Goal: Information Seeking & Learning: Learn about a topic

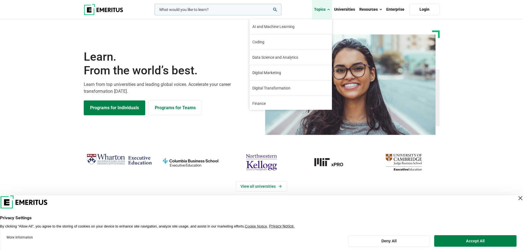
click at [330, 10] on span at bounding box center [328, 9] width 2 height 5
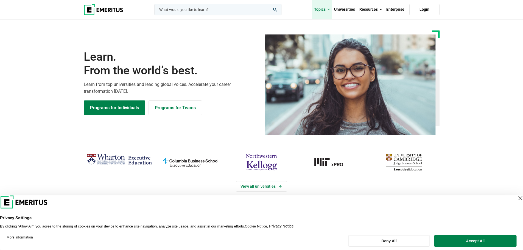
click at [330, 11] on span at bounding box center [328, 9] width 2 height 5
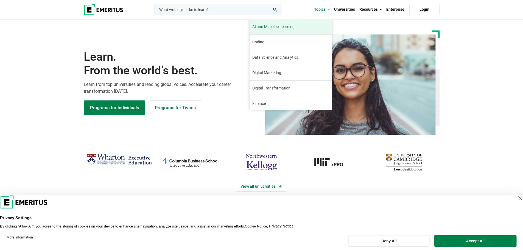
click at [286, 25] on span "AI and Machine Learning" at bounding box center [273, 27] width 42 height 6
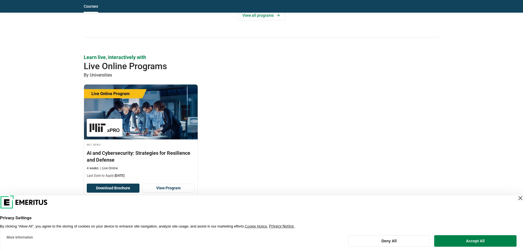
scroll to position [412, 0]
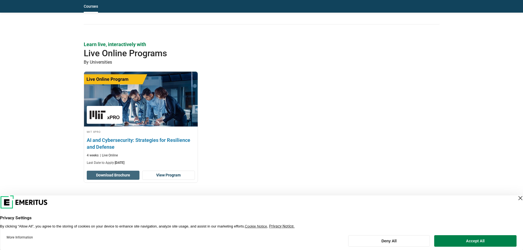
click at [111, 176] on button "Download Brochure" at bounding box center [113, 175] width 53 height 9
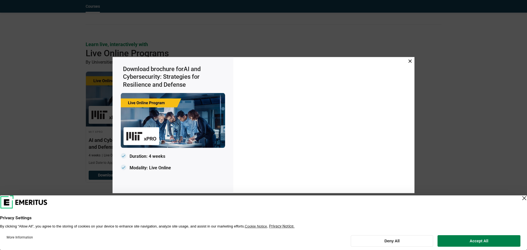
drag, startPoint x: 410, startPoint y: 59, endPoint x: 403, endPoint y: 6, distance: 53.8
click at [410, 60] on icon at bounding box center [410, 60] width 3 height 3
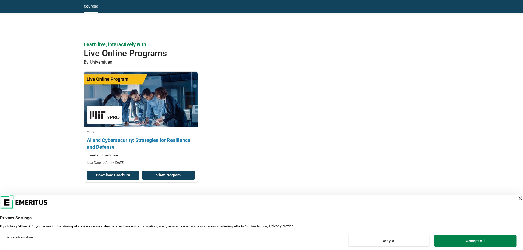
click at [174, 175] on link "View Program" at bounding box center [168, 175] width 53 height 9
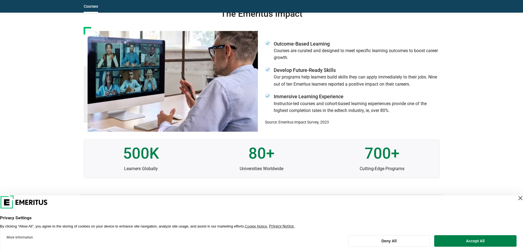
scroll to position [1401, 0]
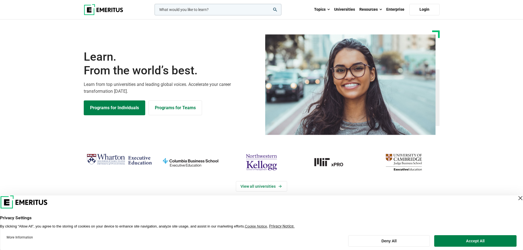
click at [88, 6] on img at bounding box center [104, 9] width 40 height 11
